Goal: Transaction & Acquisition: Purchase product/service

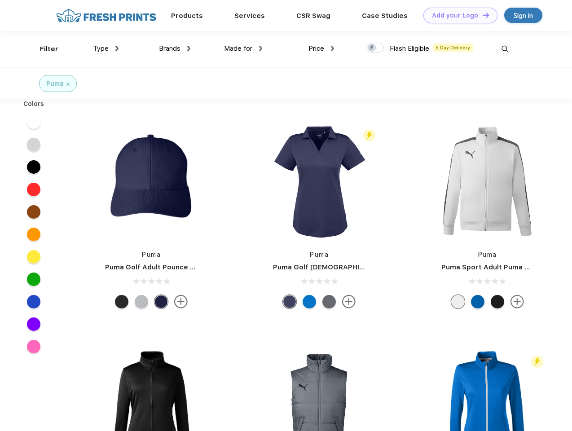
scroll to position [0, 0]
click at [457, 15] on link "Add your Logo Design Tool" at bounding box center [461, 16] width 74 height 16
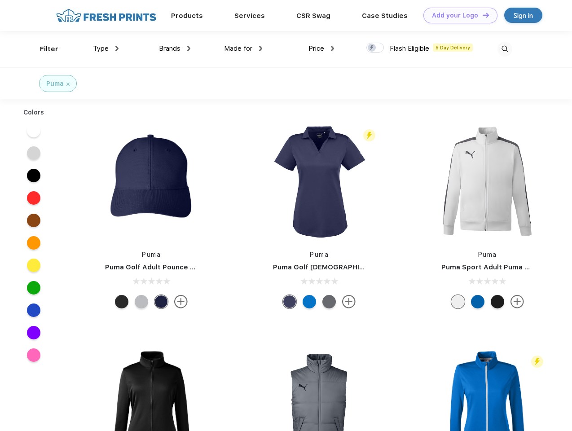
click at [0, 0] on div "Design Tool" at bounding box center [0, 0] width 0 height 0
click at [482, 15] on link "Add your Logo Design Tool" at bounding box center [461, 16] width 74 height 16
click at [43, 49] on div "Filter" at bounding box center [49, 49] width 18 height 10
click at [106, 49] on span "Type" at bounding box center [101, 48] width 16 height 8
click at [175, 49] on span "Brands" at bounding box center [170, 48] width 22 height 8
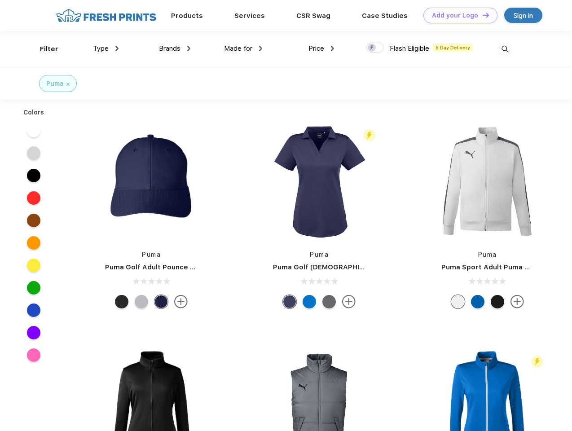
click at [243, 49] on span "Made for" at bounding box center [238, 48] width 28 height 8
click at [322, 49] on span "Price" at bounding box center [317, 48] width 16 height 8
click at [376, 48] on div at bounding box center [376, 48] width 18 height 10
click at [372, 48] on input "checkbox" at bounding box center [370, 45] width 6 height 6
click at [505, 49] on img at bounding box center [505, 49] width 15 height 15
